Goal: Transaction & Acquisition: Purchase product/service

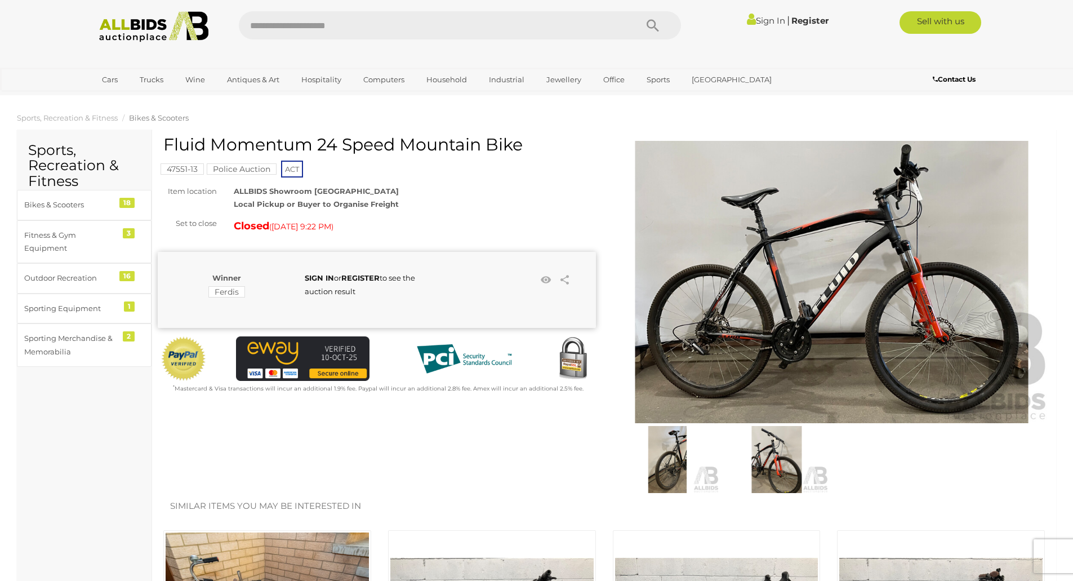
click at [795, 294] on img at bounding box center [832, 282] width 438 height 282
click at [874, 239] on img at bounding box center [832, 282] width 438 height 282
